Goal: Information Seeking & Learning: Check status

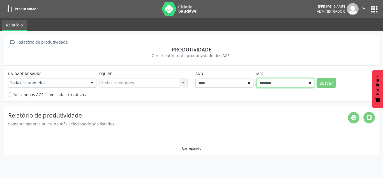
click at [283, 84] on select "******** ****** ***** ***** **** ***** ***** ********* *******" at bounding box center [286, 83] width 58 height 10
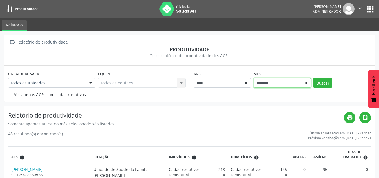
select select "**"
click at [254, 78] on select "******** ****** ***** ***** **** ***** ***** ********* *******" at bounding box center [282, 83] width 57 height 10
click at [316, 85] on button "Buscar" at bounding box center [322, 83] width 19 height 10
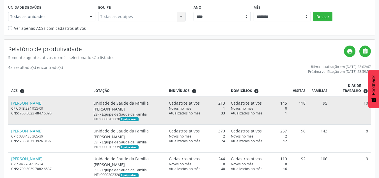
scroll to position [56, 0]
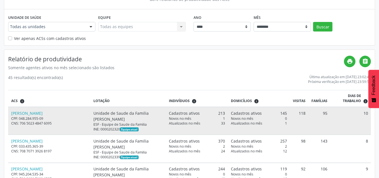
drag, startPoint x: 180, startPoint y: 118, endPoint x: 225, endPoint y: 117, distance: 44.9
click at [225, 117] on td "Cadastros ativos 213 Novos no mês 1 Atualizados no mês 33" at bounding box center [197, 121] width 62 height 28
drag, startPoint x: 177, startPoint y: 122, endPoint x: 226, endPoint y: 124, distance: 48.9
click at [226, 124] on td "Cadastros ativos 213 Novos no mês 1 Atualizados no mês 33" at bounding box center [197, 121] width 62 height 28
drag, startPoint x: 239, startPoint y: 113, endPoint x: 278, endPoint y: 116, distance: 38.3
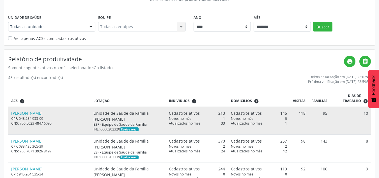
click at [286, 114] on td "Cadastros ativos 145 Novos no mês 0 Atualizados no mês 1" at bounding box center [259, 121] width 62 height 28
drag, startPoint x: 245, startPoint y: 118, endPoint x: 287, endPoint y: 118, distance: 42.1
click at [287, 118] on td "Cadastros ativos 145 Novos no mês 0 Atualizados no mês 1" at bounding box center [259, 121] width 62 height 28
drag, startPoint x: 264, startPoint y: 122, endPoint x: 278, endPoint y: 122, distance: 14.0
click at [278, 122] on div "Atualizados no mês 1" at bounding box center [259, 123] width 56 height 5
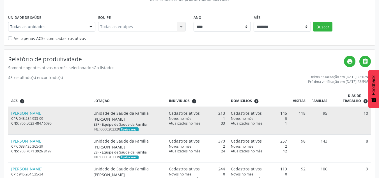
drag, startPoint x: 294, startPoint y: 112, endPoint x: 305, endPoint y: 113, distance: 10.7
click at [305, 113] on td "118" at bounding box center [299, 121] width 19 height 28
drag, startPoint x: 318, startPoint y: 114, endPoint x: 330, endPoint y: 113, distance: 12.4
click at [330, 113] on tr "[PERSON_NAME] CPF: 048.284.955-09 CNS: 706 5023 4847 6095 Unidade de Saude da F…" at bounding box center [189, 121] width 363 height 28
click at [370, 123] on td "10" at bounding box center [350, 121] width 41 height 28
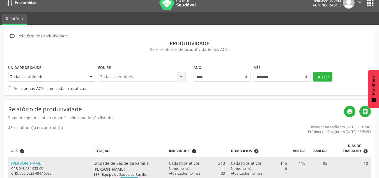
scroll to position [0, 0]
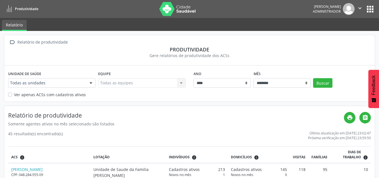
click at [168, 13] on img at bounding box center [177, 9] width 36 height 14
